Goal: Task Accomplishment & Management: Use online tool/utility

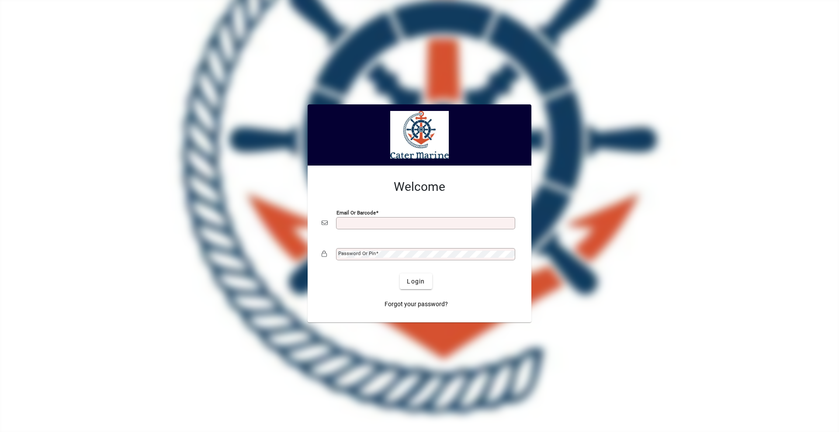
click at [352, 223] on input "Email or Barcode" at bounding box center [426, 223] width 177 height 7
type input "**********"
click at [400, 274] on button "Login" at bounding box center [416, 282] width 32 height 16
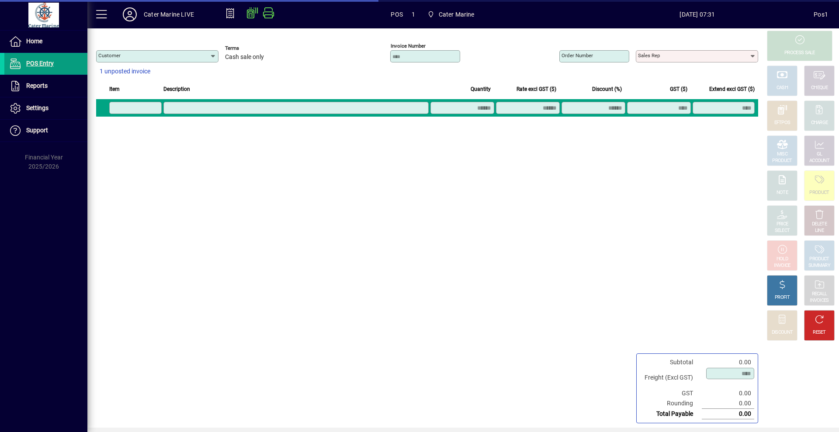
type input "**********"
